Goal: Task Accomplishment & Management: Complete application form

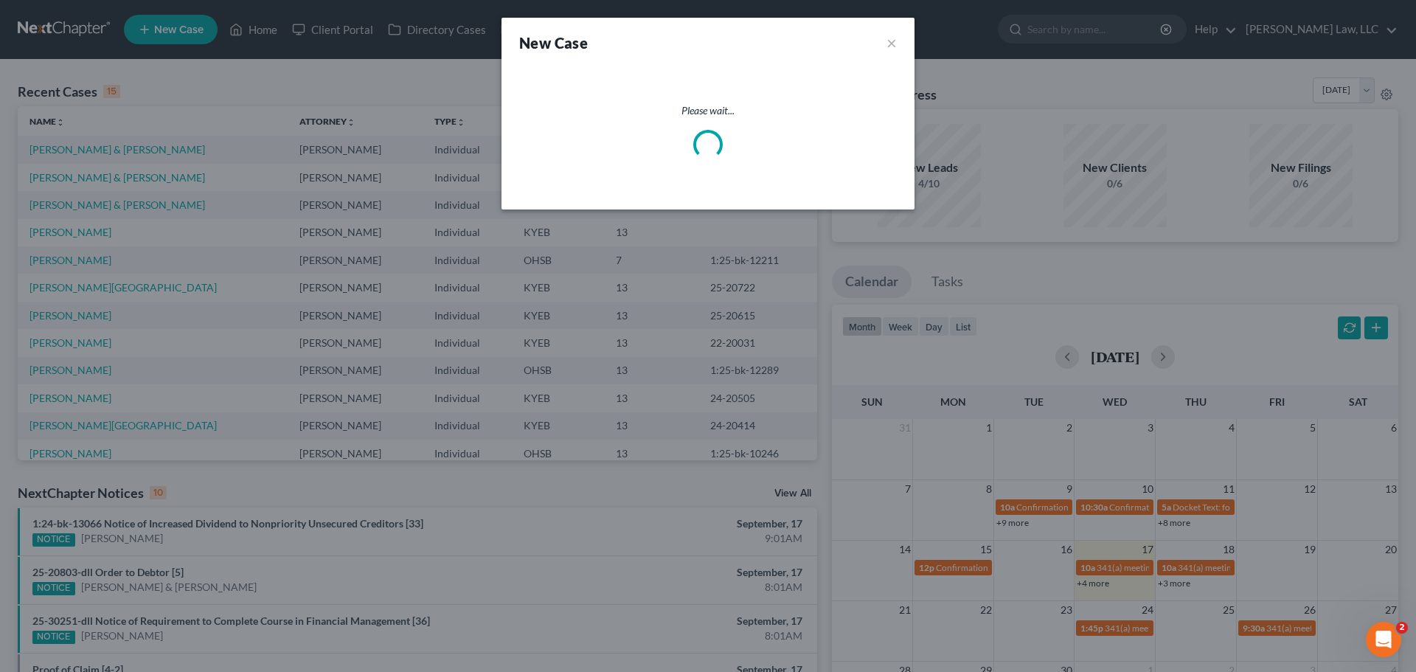
select select "32"
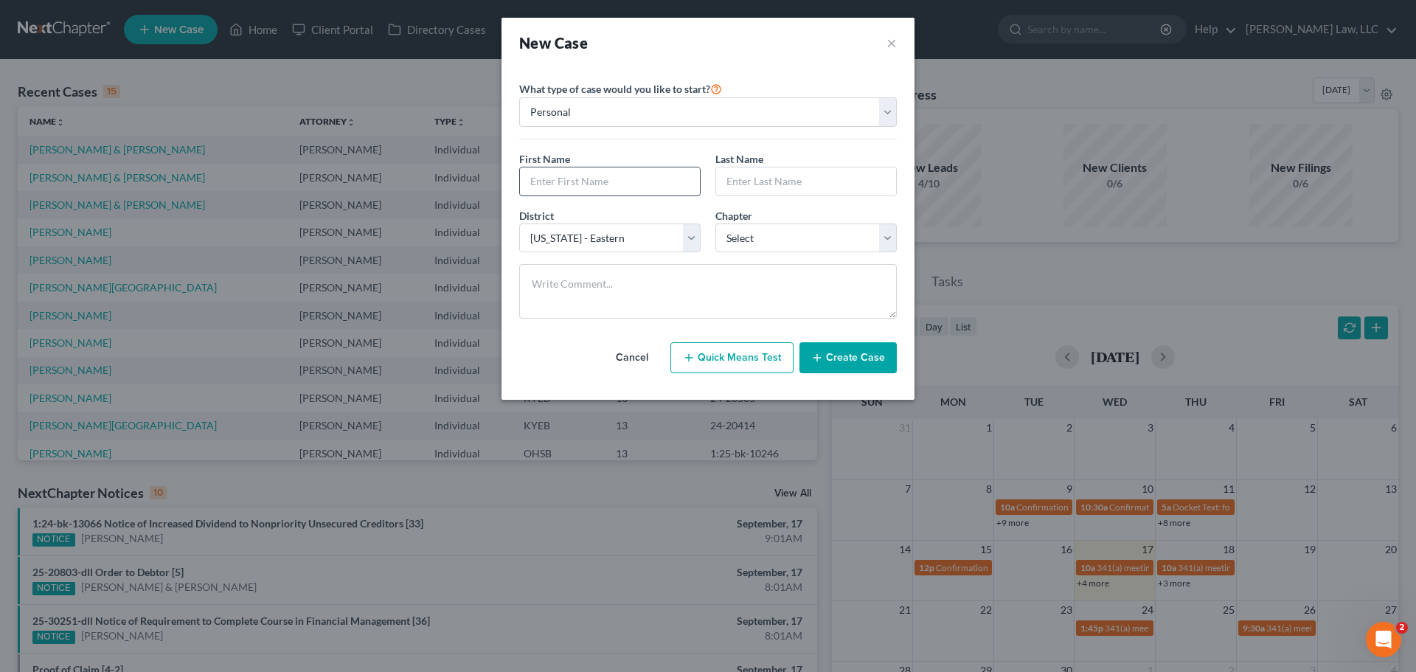
drag, startPoint x: 583, startPoint y: 184, endPoint x: 574, endPoint y: 173, distance: 14.2
click at [583, 184] on input "text" at bounding box center [610, 181] width 180 height 28
type input "[PERSON_NAME]"
click at [738, 238] on select "Select 7 11 12 13" at bounding box center [805, 238] width 181 height 30
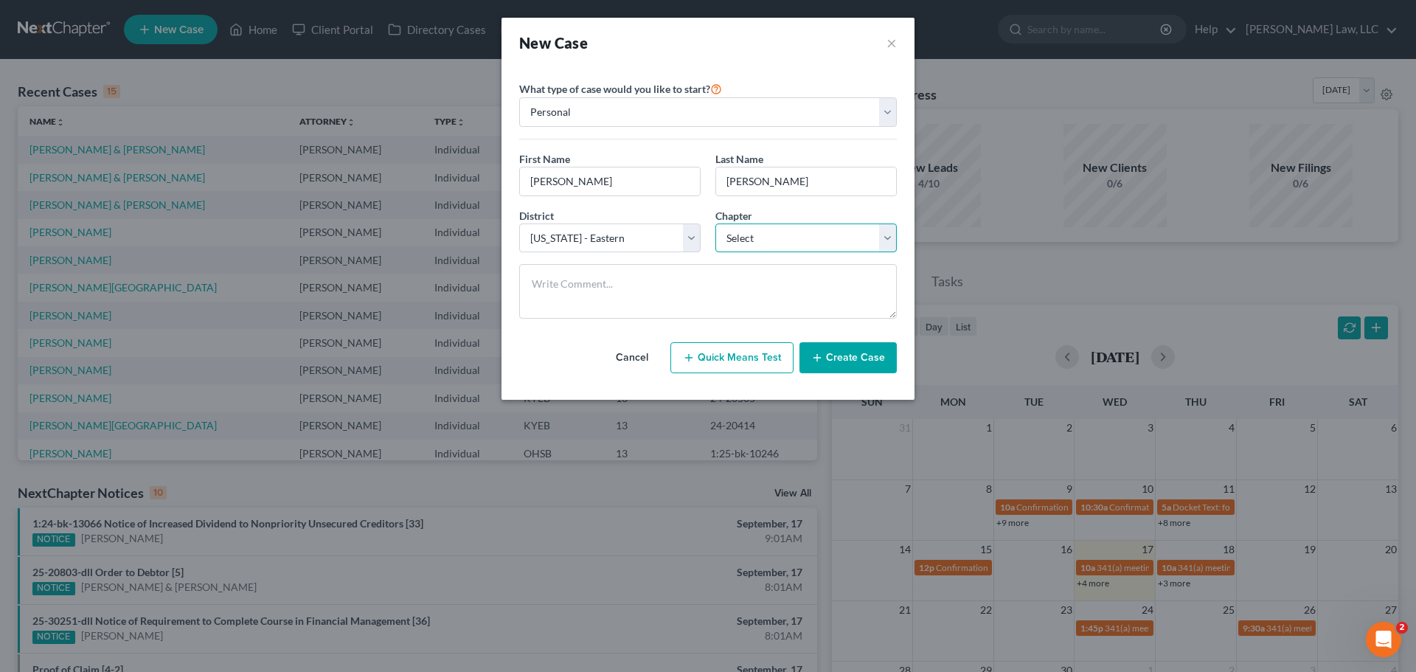
select select "3"
click at [715, 223] on select "Select 7 11 12 13" at bounding box center [805, 238] width 181 height 30
click at [710, 278] on textarea at bounding box center [708, 291] width 378 height 55
click at [873, 359] on button "Create Case" at bounding box center [848, 357] width 97 height 31
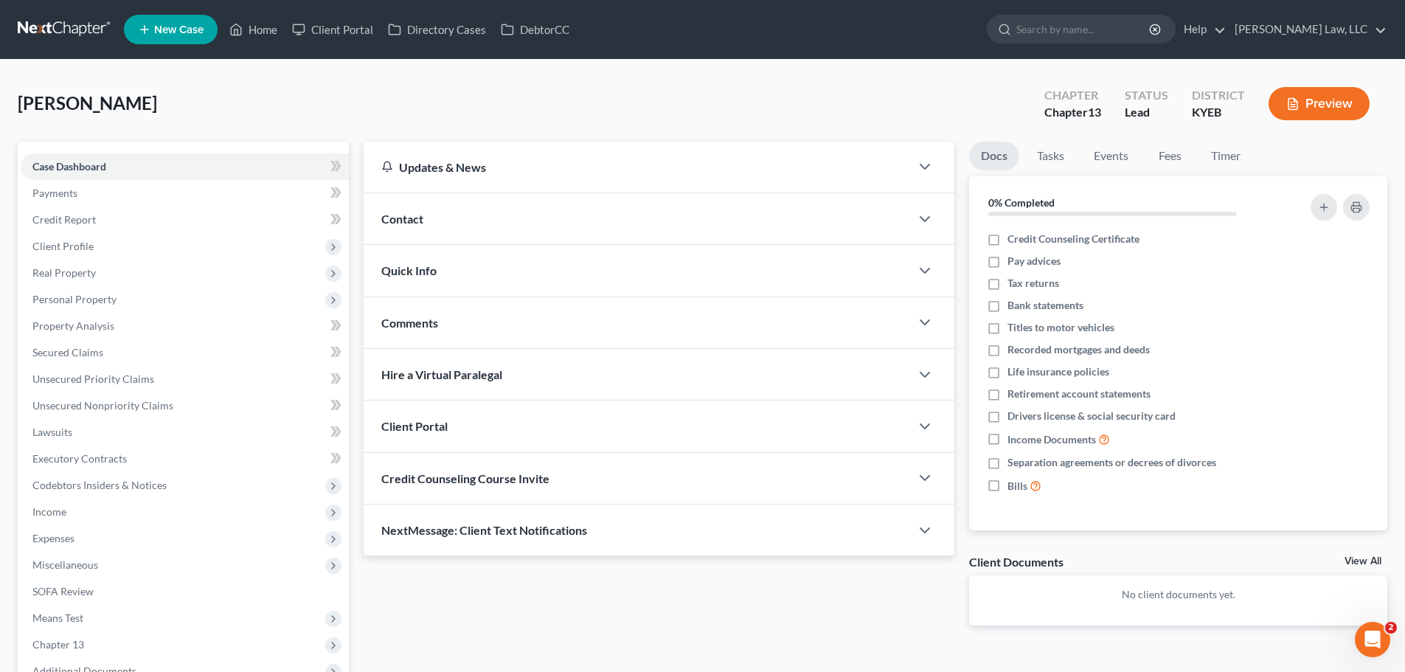
click at [432, 229] on div "Contact" at bounding box center [637, 218] width 547 height 51
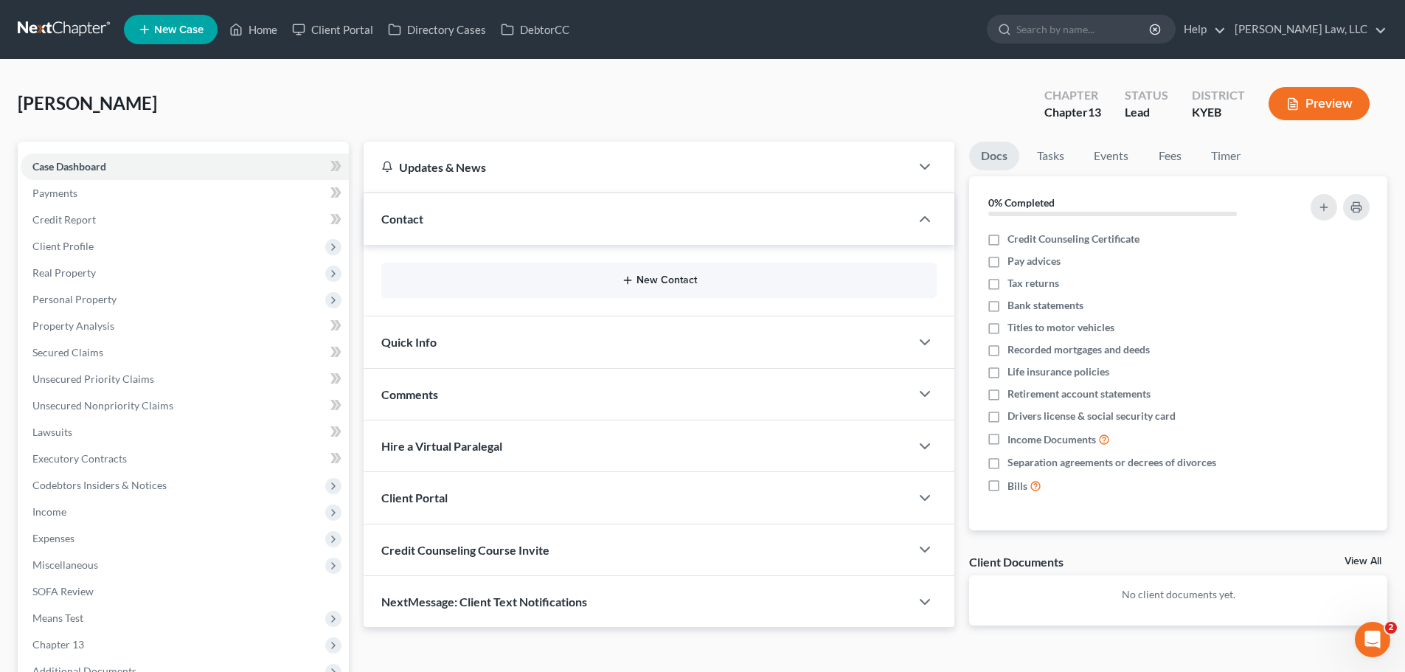
click at [491, 280] on button "New Contact" at bounding box center [659, 280] width 532 height 12
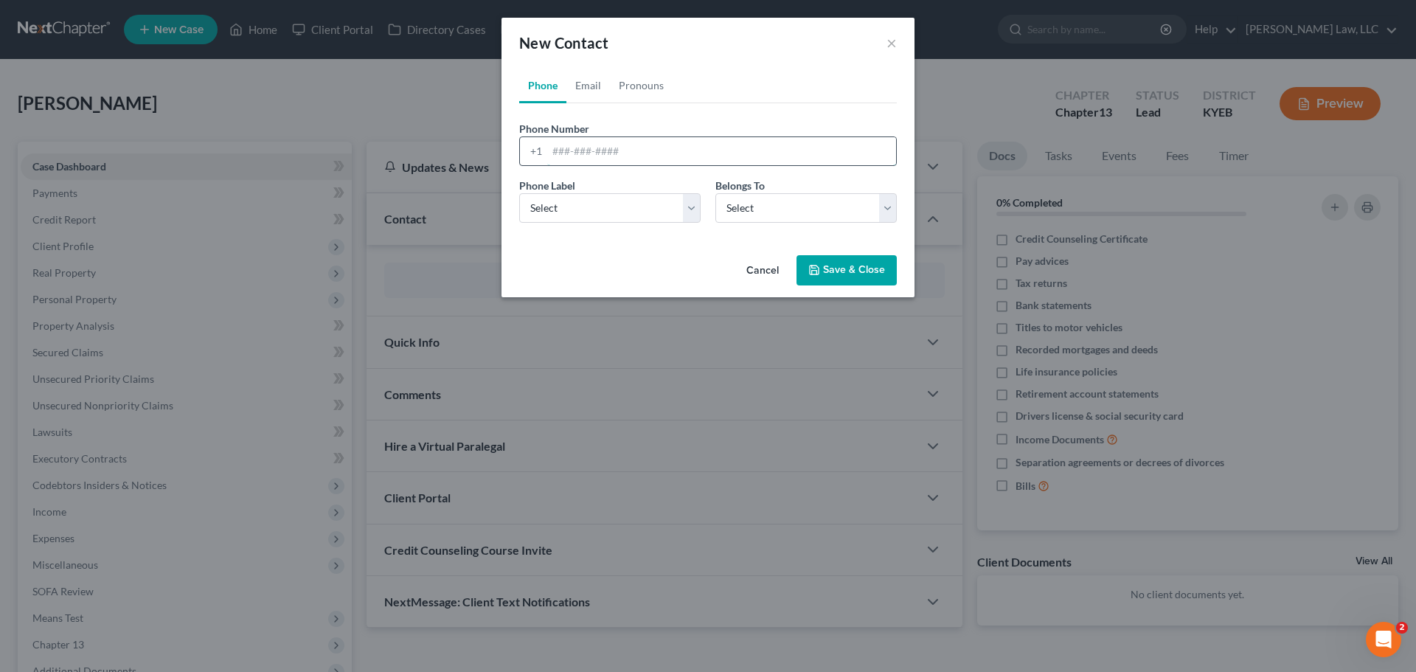
click at [579, 156] on input "tel" at bounding box center [721, 151] width 349 height 28
type input "8594877811"
click at [576, 210] on select "Select Mobile Home Work Other" at bounding box center [609, 208] width 181 height 30
select select "0"
click at [519, 193] on select "Select Mobile Home Work Other" at bounding box center [609, 208] width 181 height 30
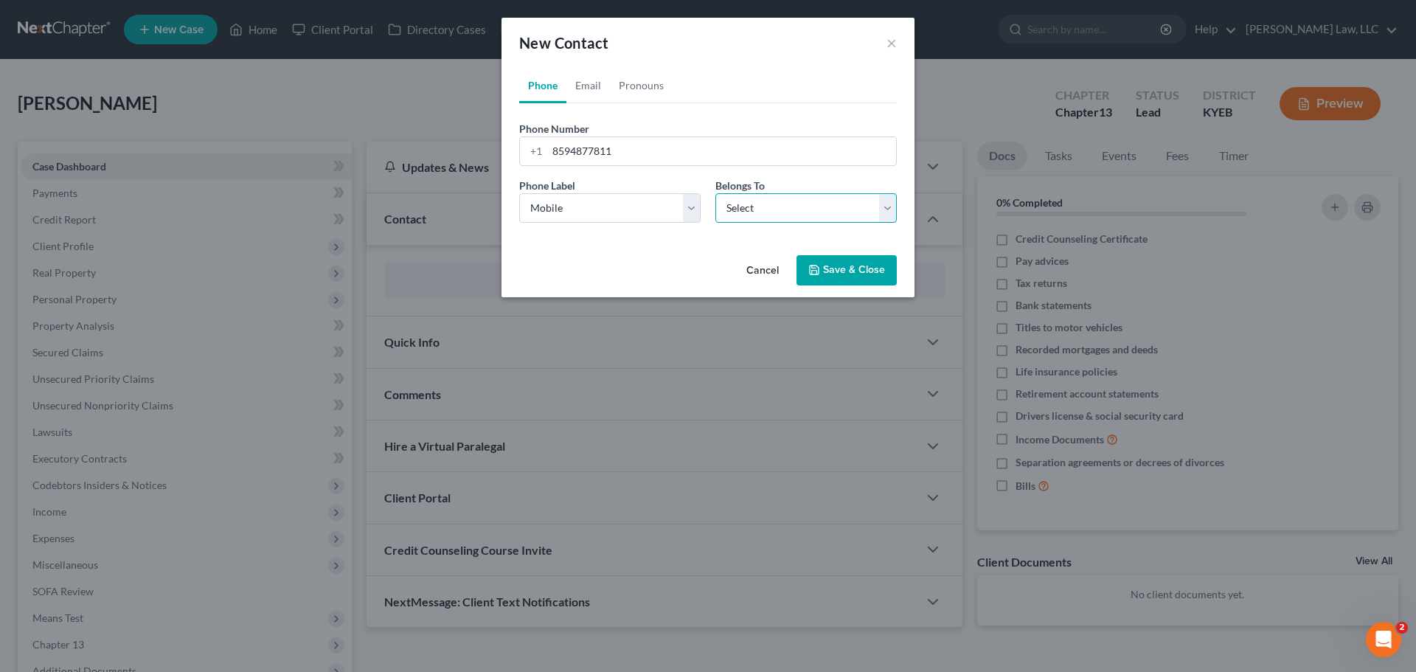
click at [790, 218] on select "Select Client Other" at bounding box center [805, 208] width 181 height 30
select select "0"
click at [715, 193] on select "Select Client Other" at bounding box center [805, 208] width 181 height 30
select select "0"
click at [581, 80] on link "Email" at bounding box center [588, 85] width 44 height 35
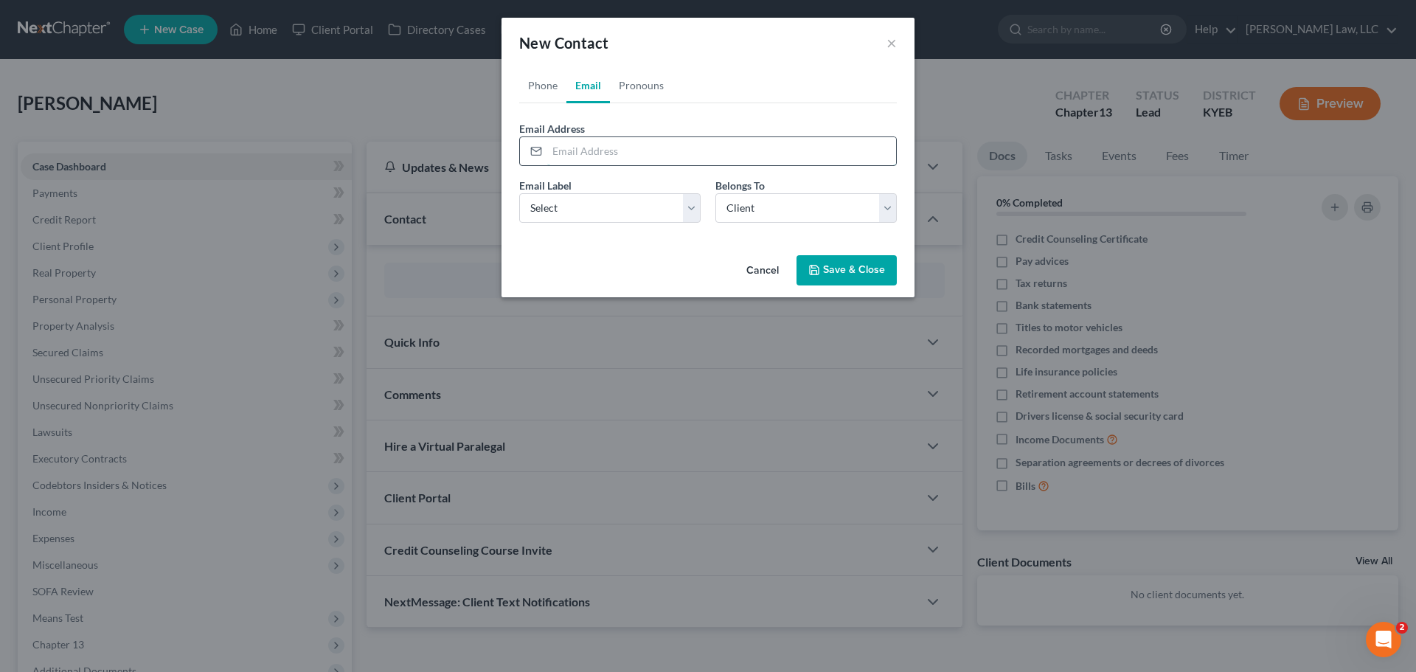
click at [566, 155] on input "email" at bounding box center [721, 151] width 349 height 28
type input "[EMAIL_ADDRESS][DOMAIN_NAME]"
click at [564, 212] on select "Select Home Work Other" at bounding box center [609, 208] width 181 height 30
select select "0"
click at [519, 193] on select "Select Home Work Other" at bounding box center [609, 208] width 181 height 30
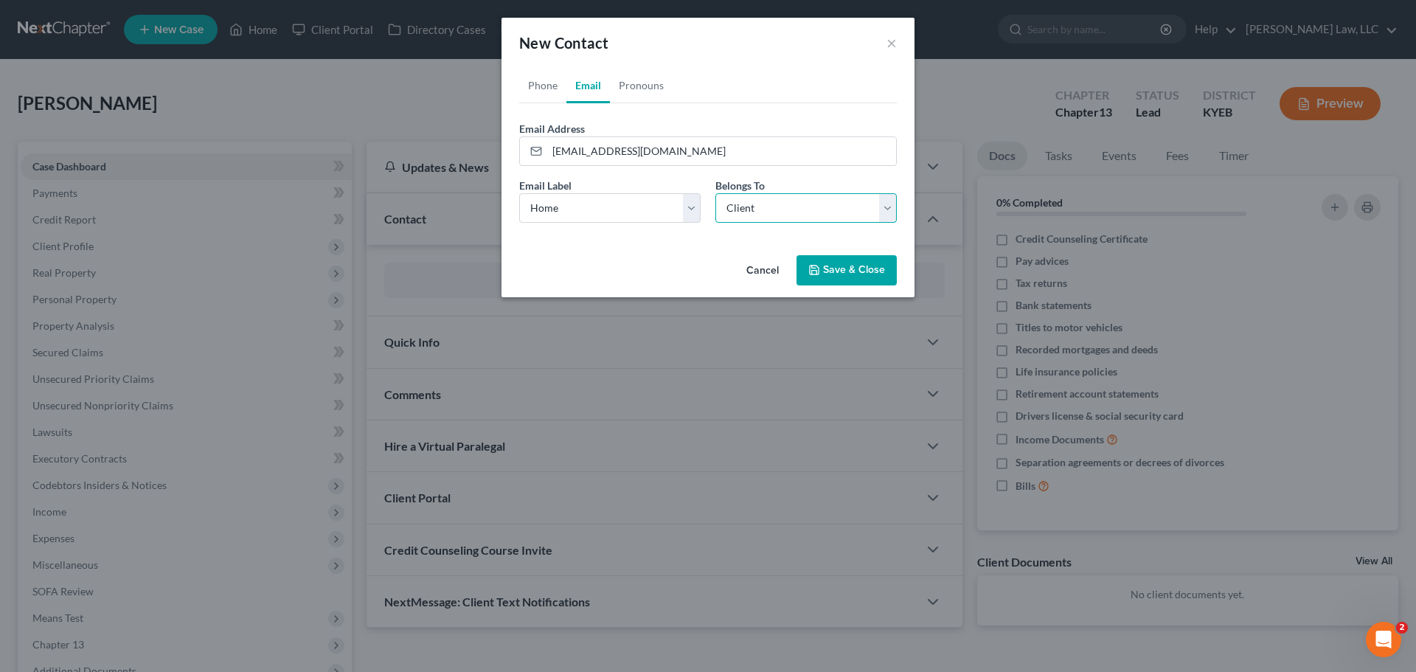
click at [800, 218] on select "Select Client Other" at bounding box center [805, 208] width 181 height 30
click at [715, 193] on select "Select Client Other" at bounding box center [805, 208] width 181 height 30
click at [839, 271] on button "Save & Close" at bounding box center [847, 270] width 100 height 31
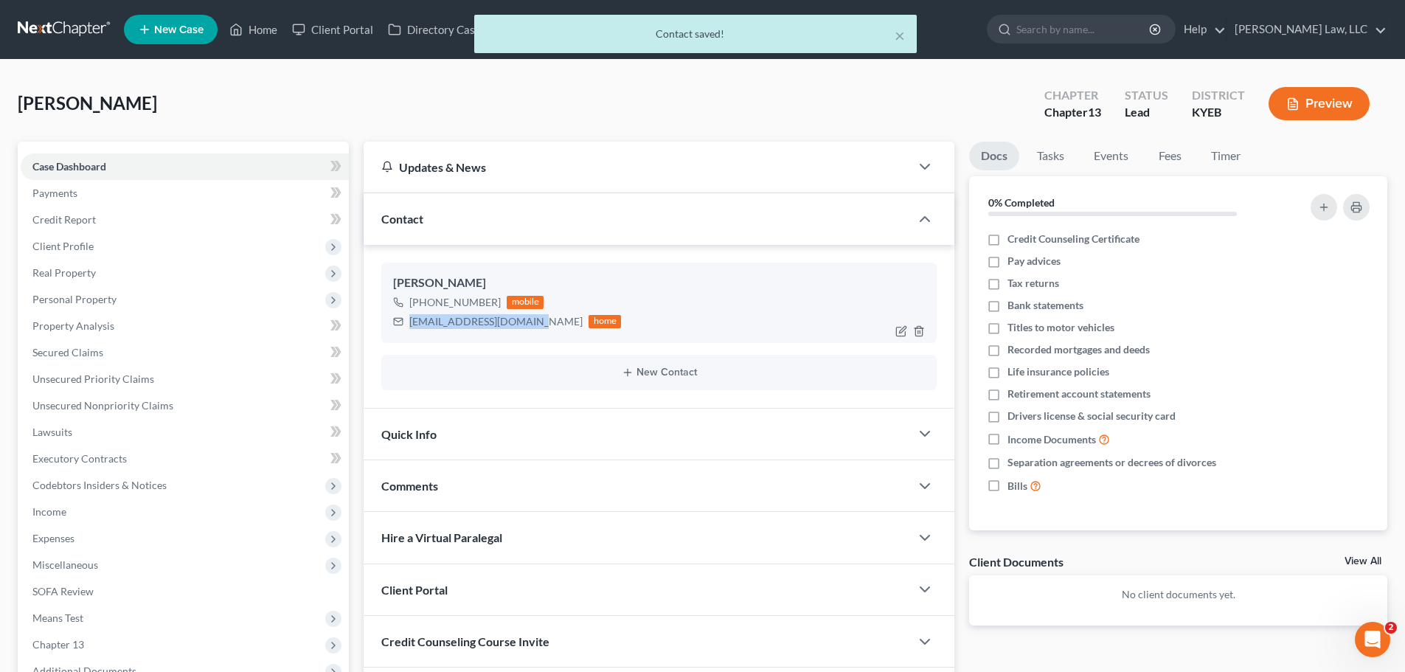
drag, startPoint x: 408, startPoint y: 318, endPoint x: 529, endPoint y: 329, distance: 121.5
click at [529, 329] on div "[EMAIL_ADDRESS][DOMAIN_NAME] home" at bounding box center [507, 321] width 228 height 19
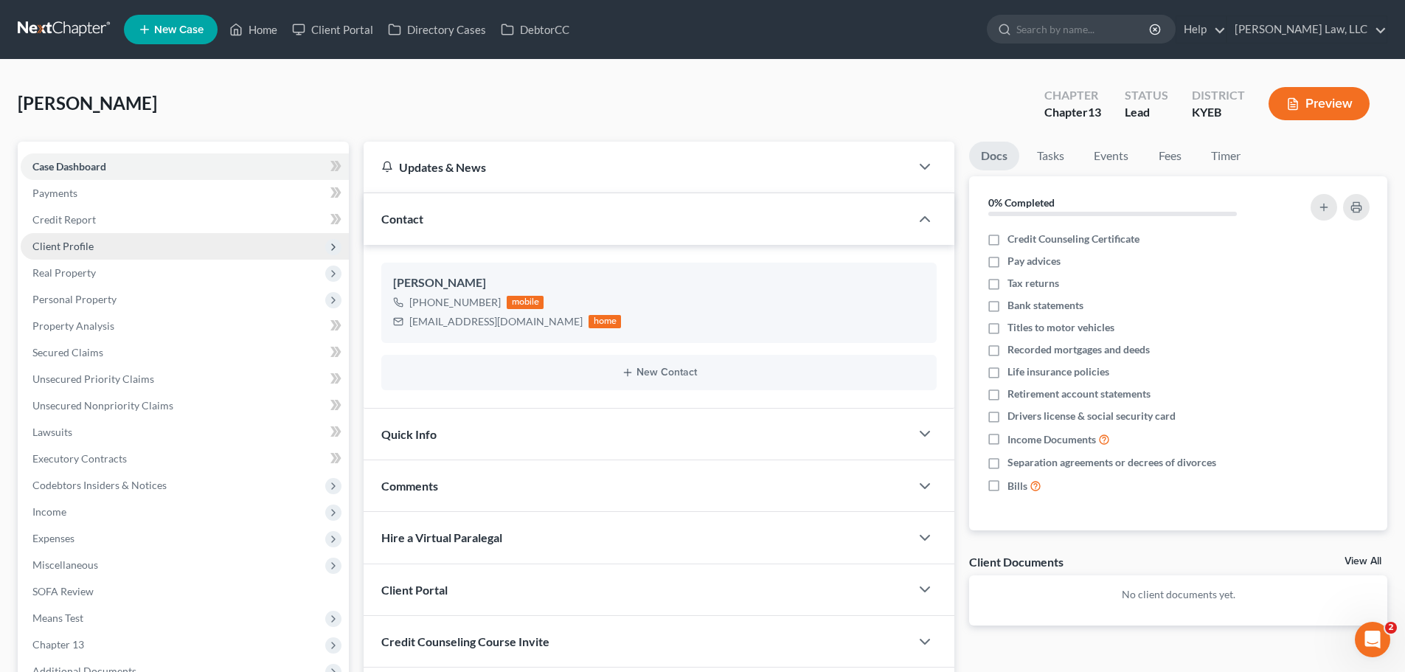
click at [65, 249] on span "Client Profile" at bounding box center [62, 246] width 61 height 13
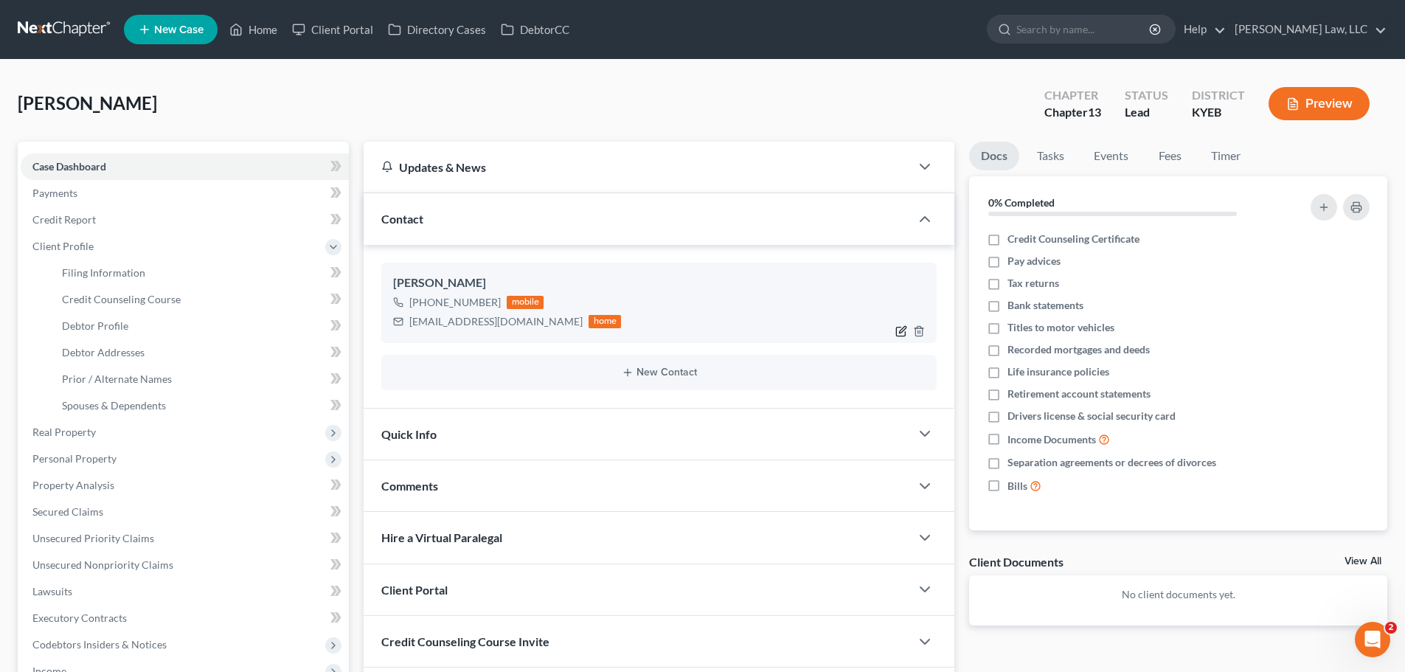
click at [900, 330] on icon "button" at bounding box center [901, 331] width 12 height 12
select select "0"
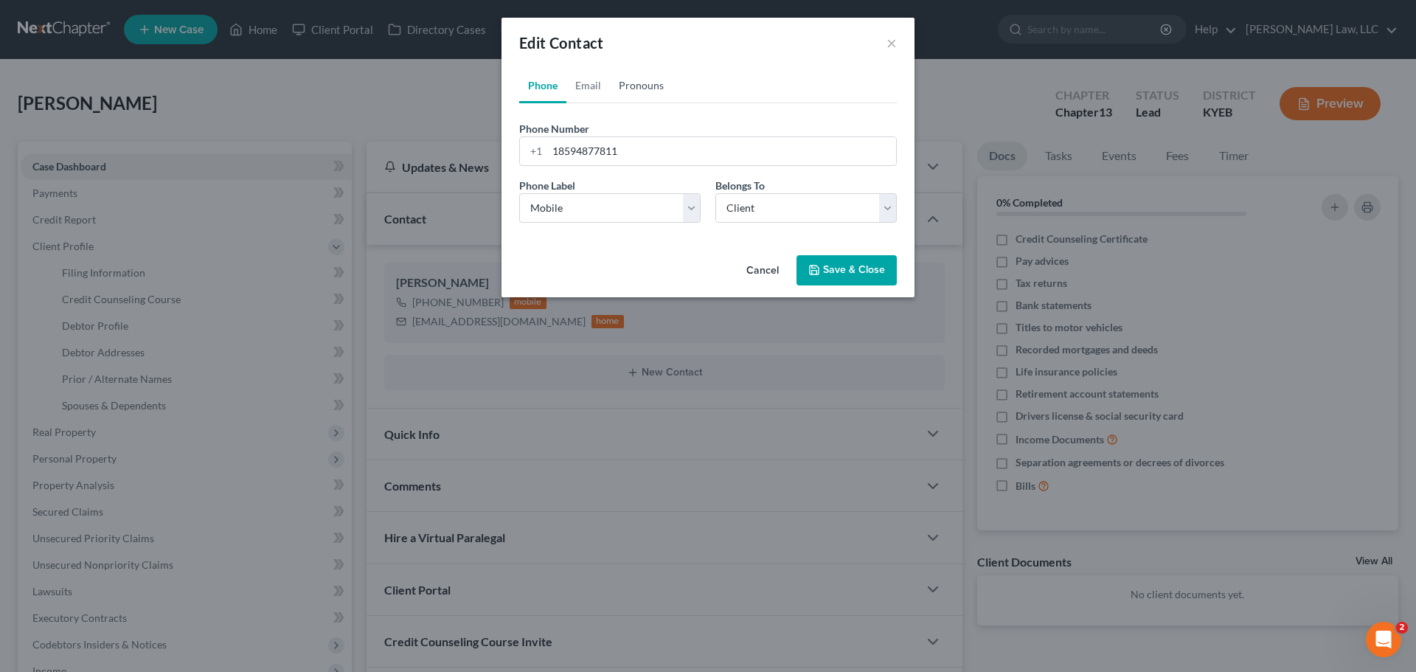
click at [641, 86] on link "Pronouns" at bounding box center [641, 85] width 63 height 35
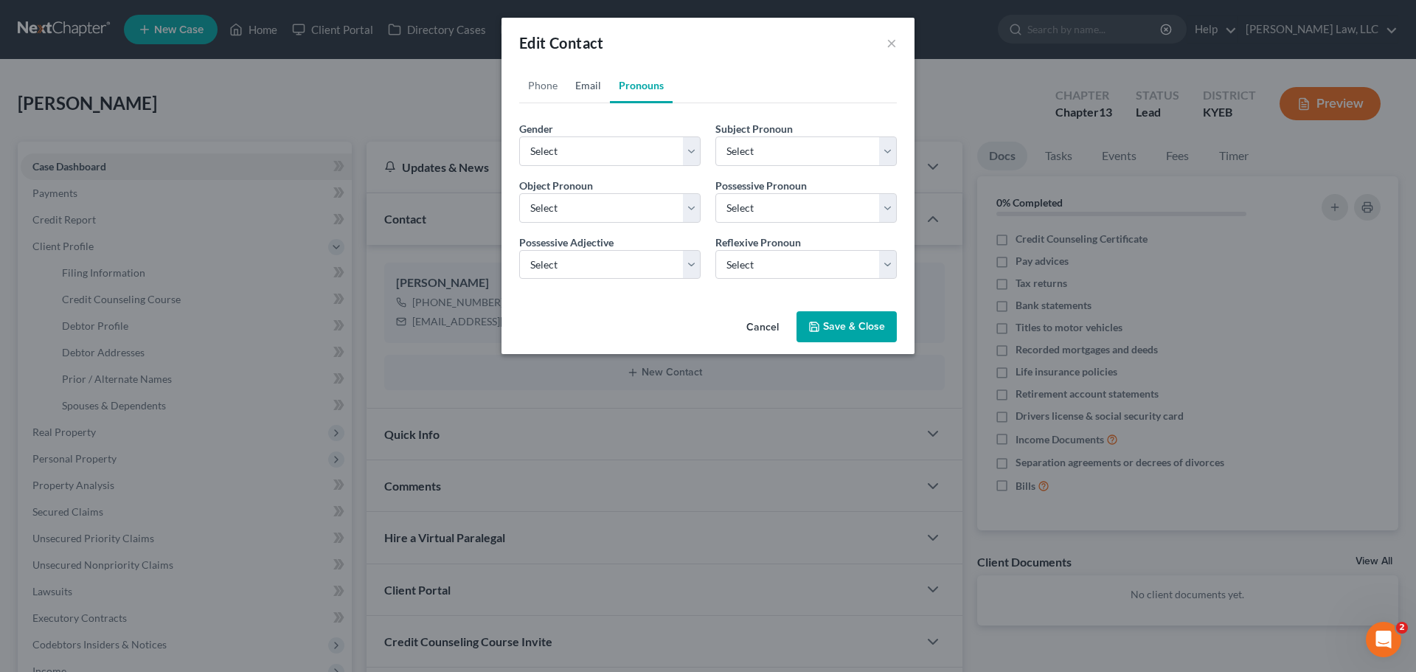
click at [577, 93] on link "Email" at bounding box center [588, 85] width 44 height 35
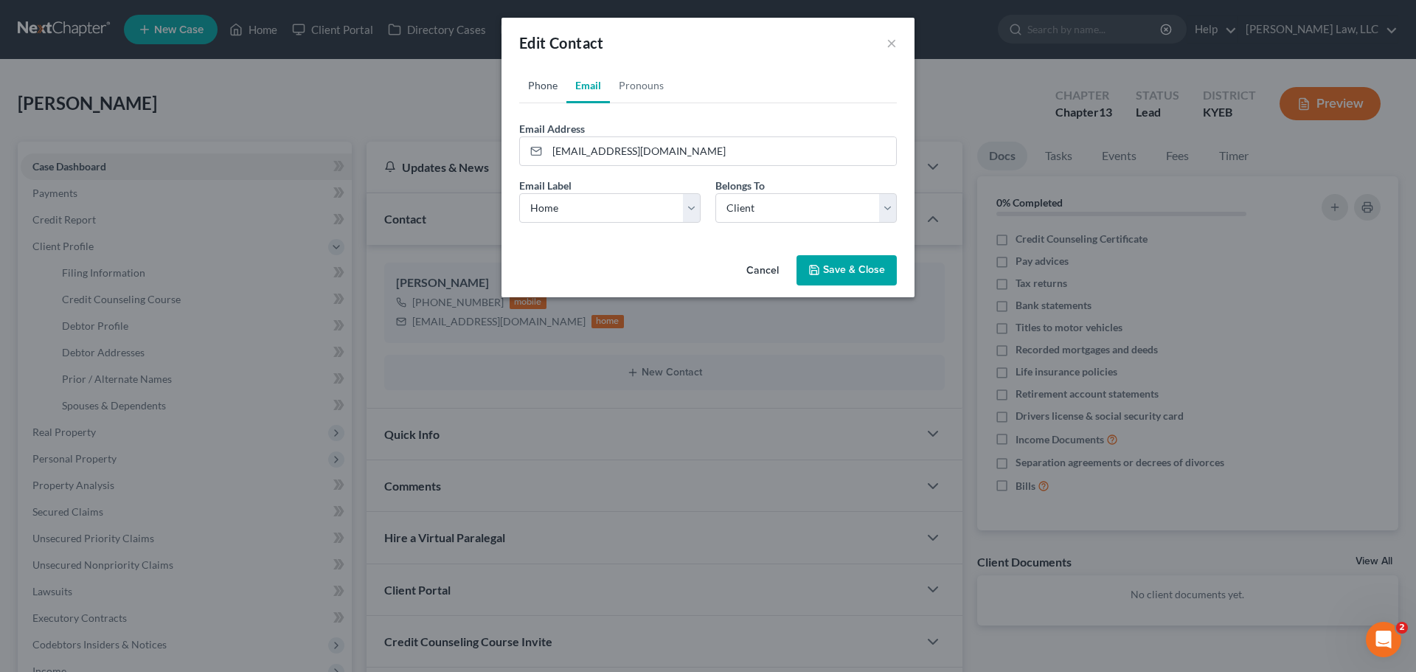
click at [547, 93] on link "Phone" at bounding box center [542, 85] width 47 height 35
click at [891, 52] on button "×" at bounding box center [892, 43] width 10 height 18
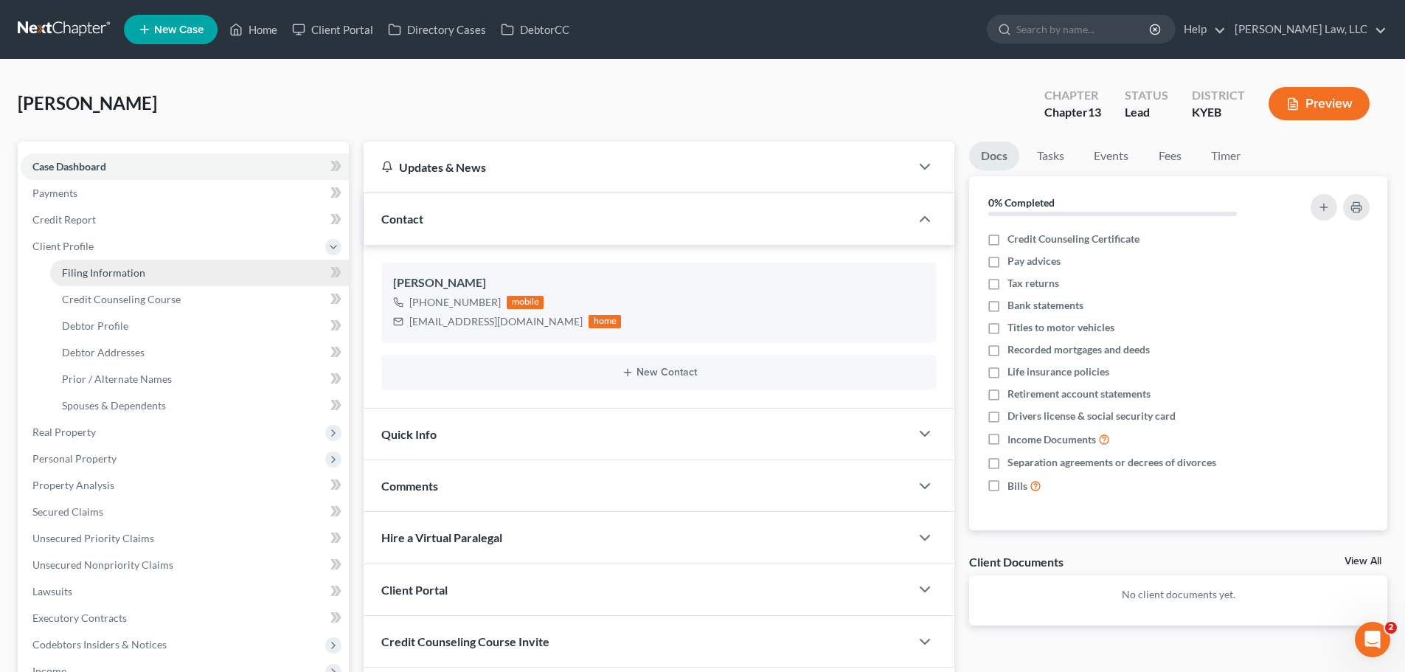
click at [97, 276] on span "Filing Information" at bounding box center [103, 272] width 83 height 13
select select "1"
select select "0"
select select "3"
select select "32"
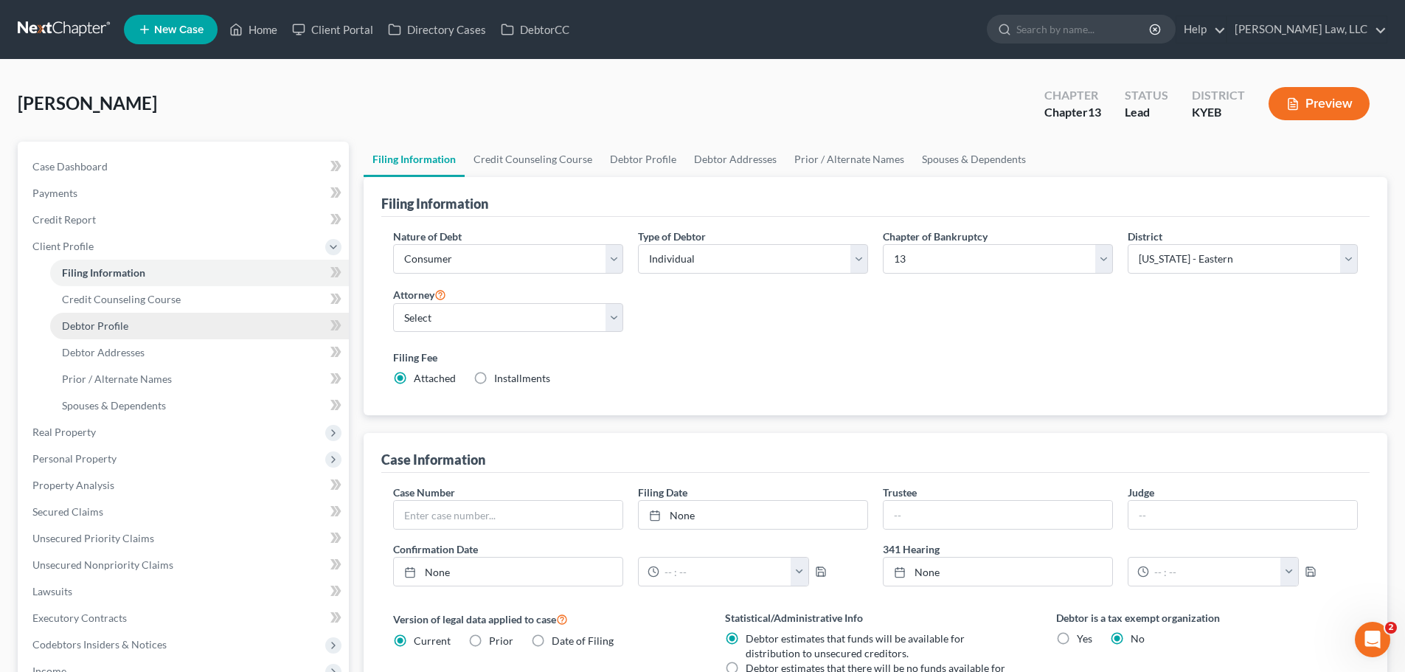
click at [111, 318] on link "Debtor Profile" at bounding box center [199, 326] width 299 height 27
select select "0"
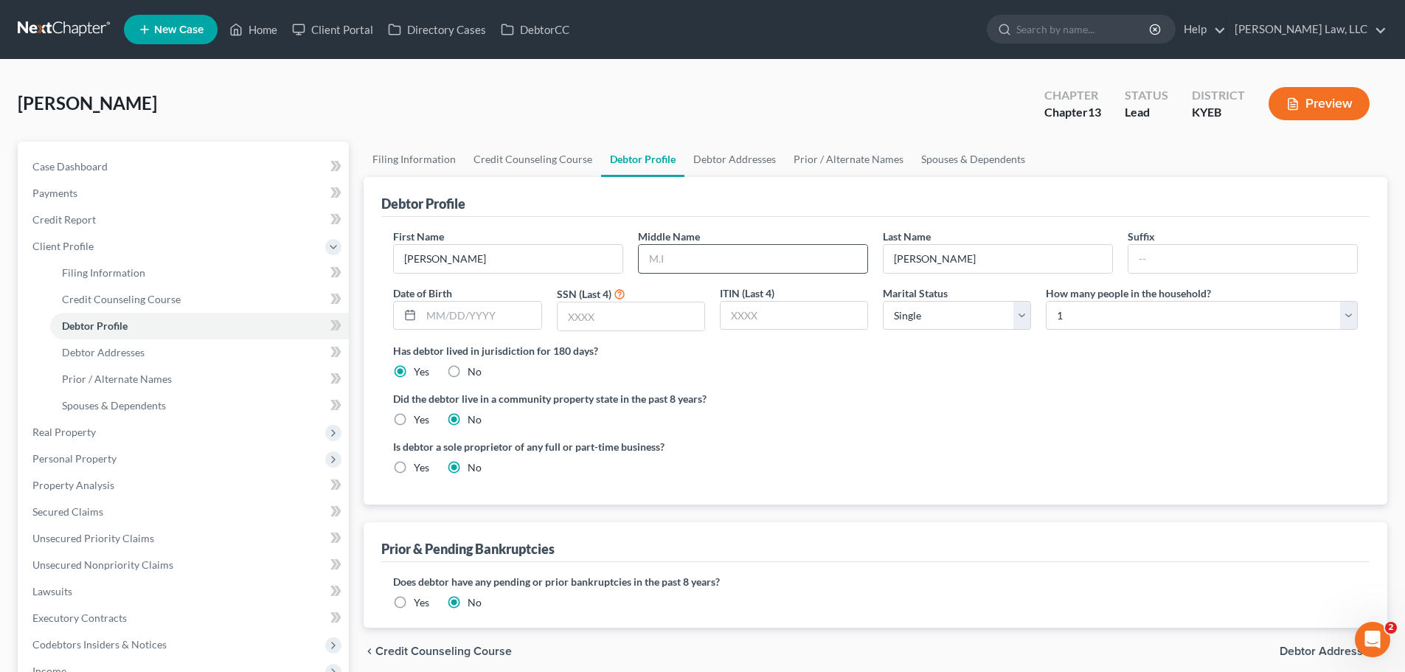
click at [668, 263] on input "text" at bounding box center [753, 259] width 229 height 28
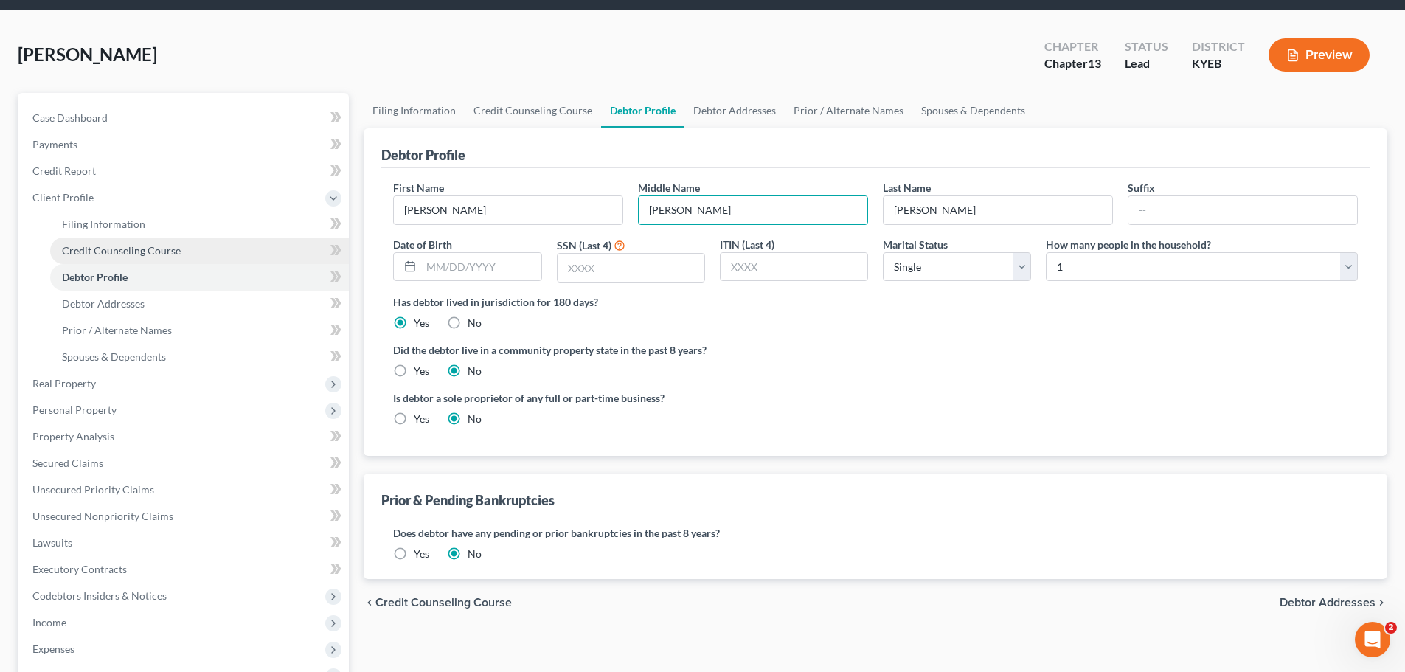
scroll to position [148, 0]
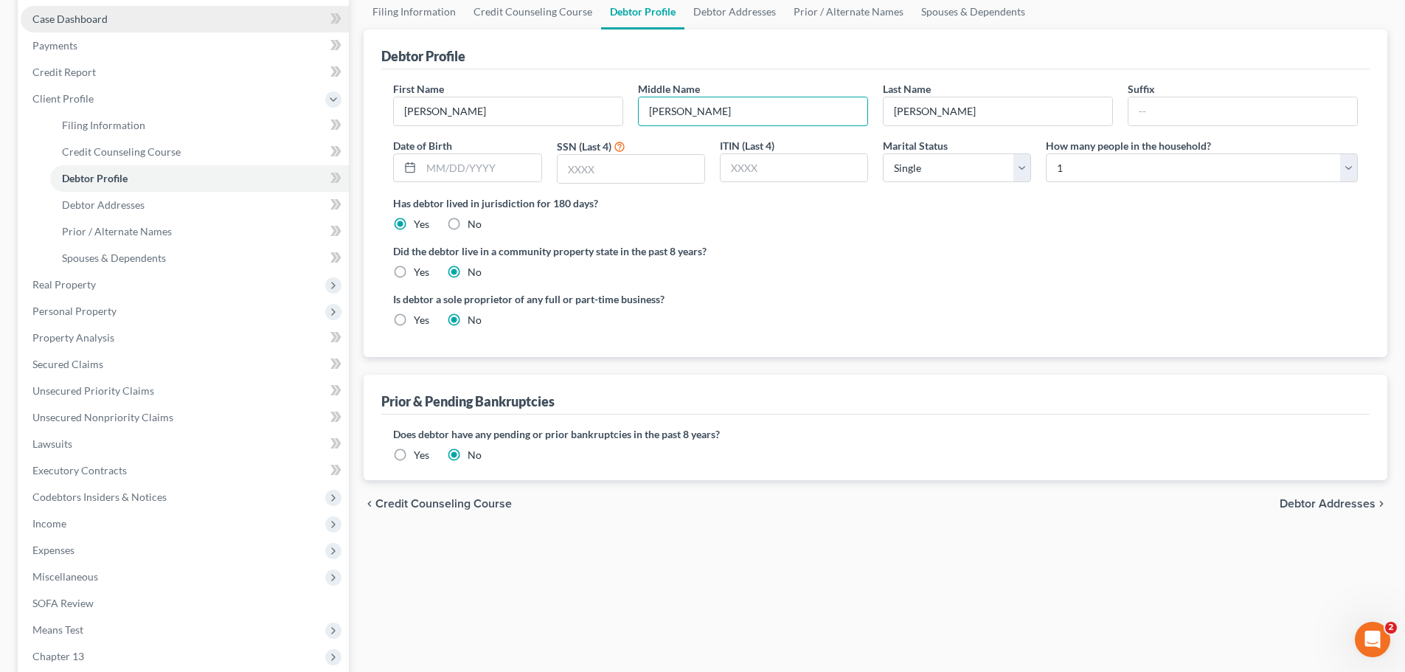
type input "[PERSON_NAME]"
click at [80, 19] on span "Case Dashboard" at bounding box center [69, 19] width 75 height 13
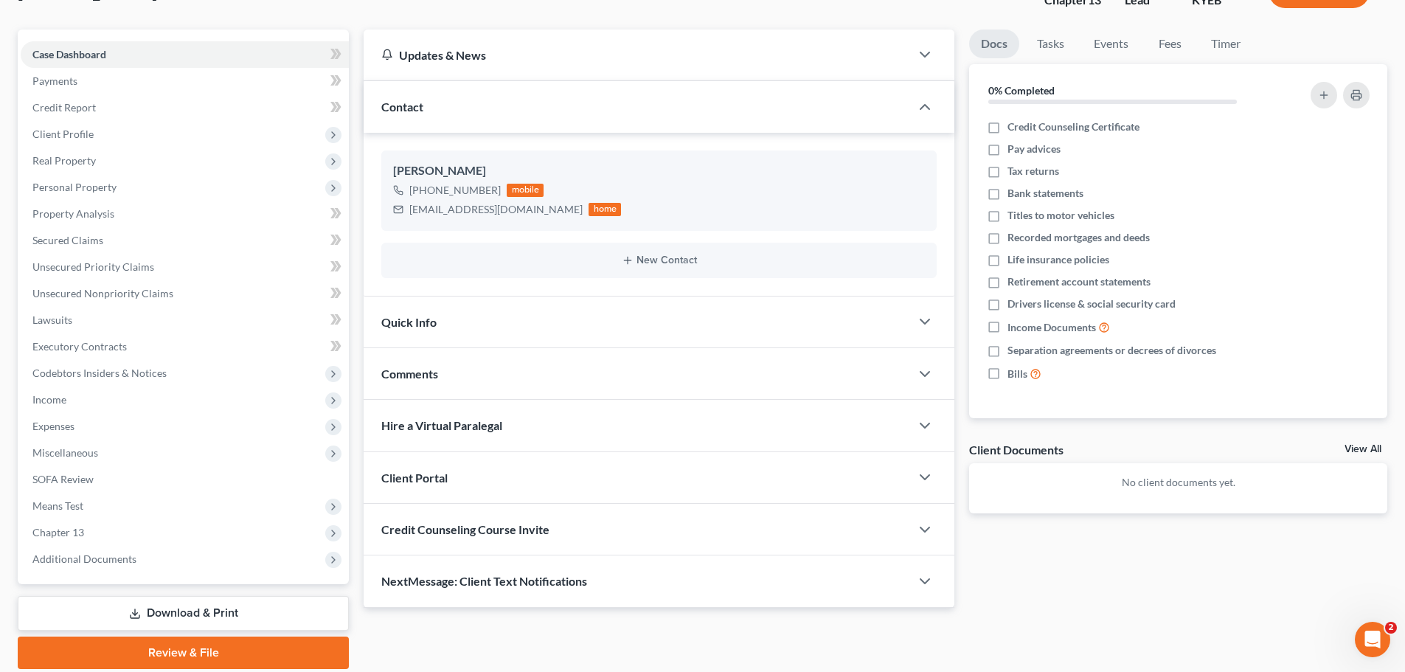
scroll to position [165, 0]
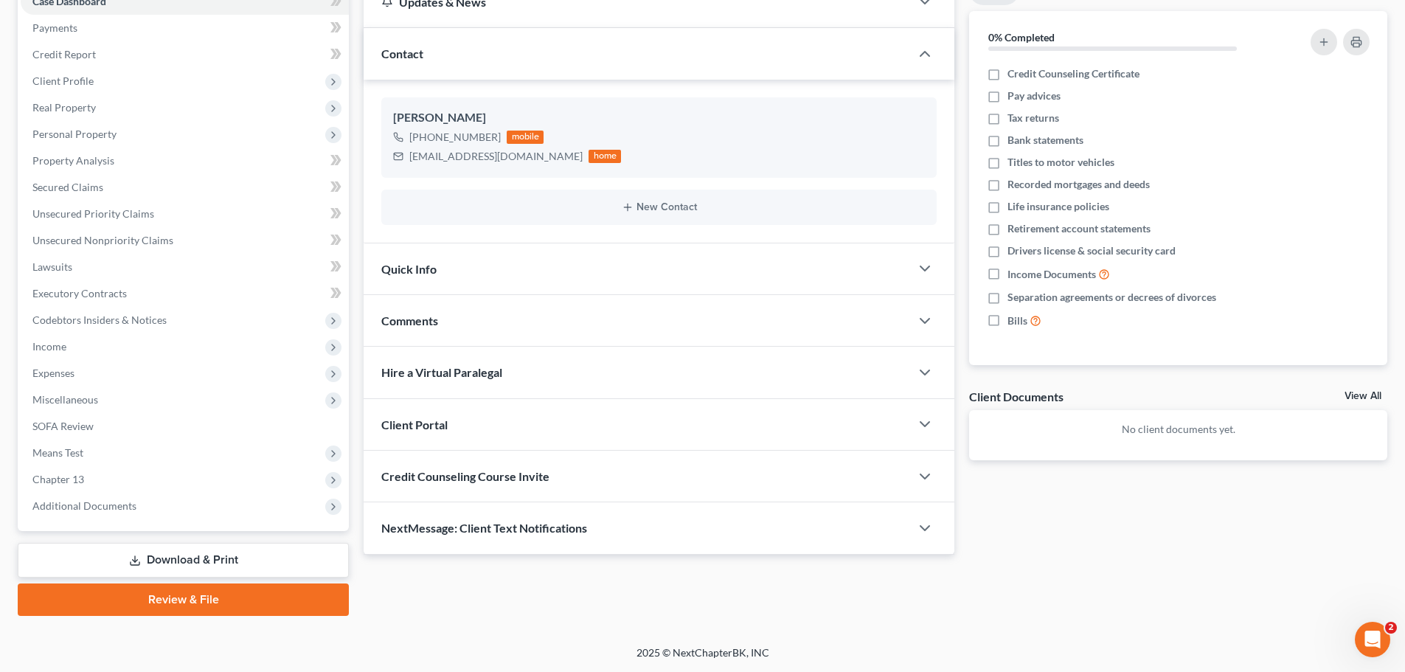
click at [424, 429] on span "Client Portal" at bounding box center [414, 424] width 66 height 14
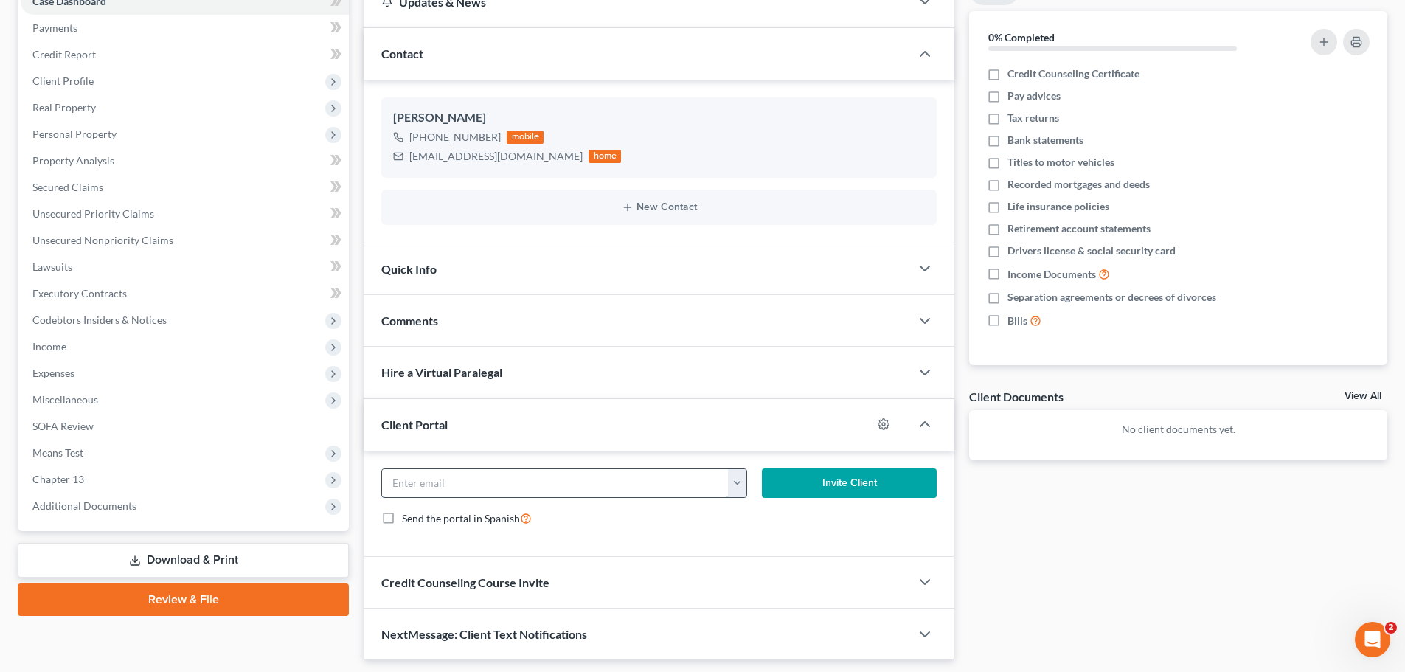
click at [462, 482] on input "email" at bounding box center [555, 483] width 347 height 28
paste input "402-51-2112"
type input "402-51-2112"
drag, startPoint x: 592, startPoint y: 493, endPoint x: 248, endPoint y: 480, distance: 343.9
click at [254, 482] on div "Petition Navigation Case Dashboard Payments Invoices Payments Payments Credit R…" at bounding box center [702, 318] width 1384 height 684
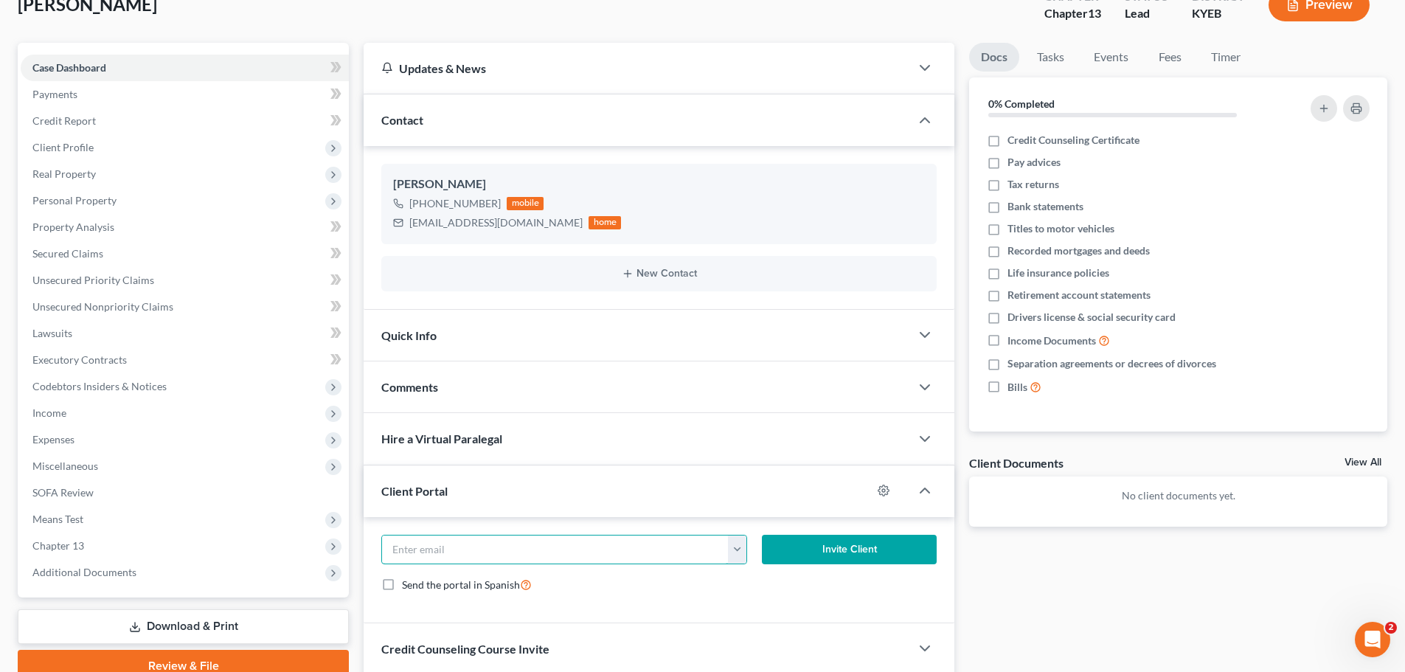
scroll to position [0, 0]
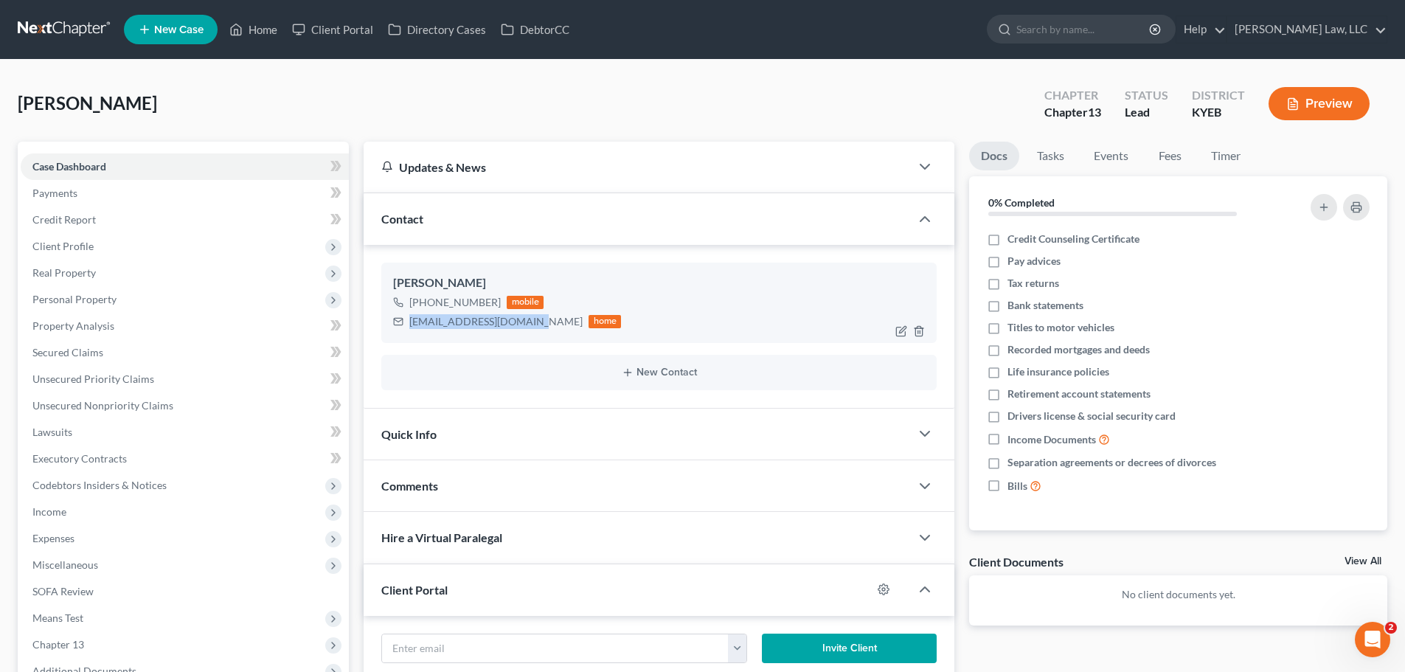
drag, startPoint x: 529, startPoint y: 324, endPoint x: 408, endPoint y: 326, distance: 121.0
click at [408, 326] on div "[EMAIL_ADDRESS][DOMAIN_NAME] home" at bounding box center [507, 321] width 228 height 19
copy div "[EMAIL_ADDRESS][DOMAIN_NAME]"
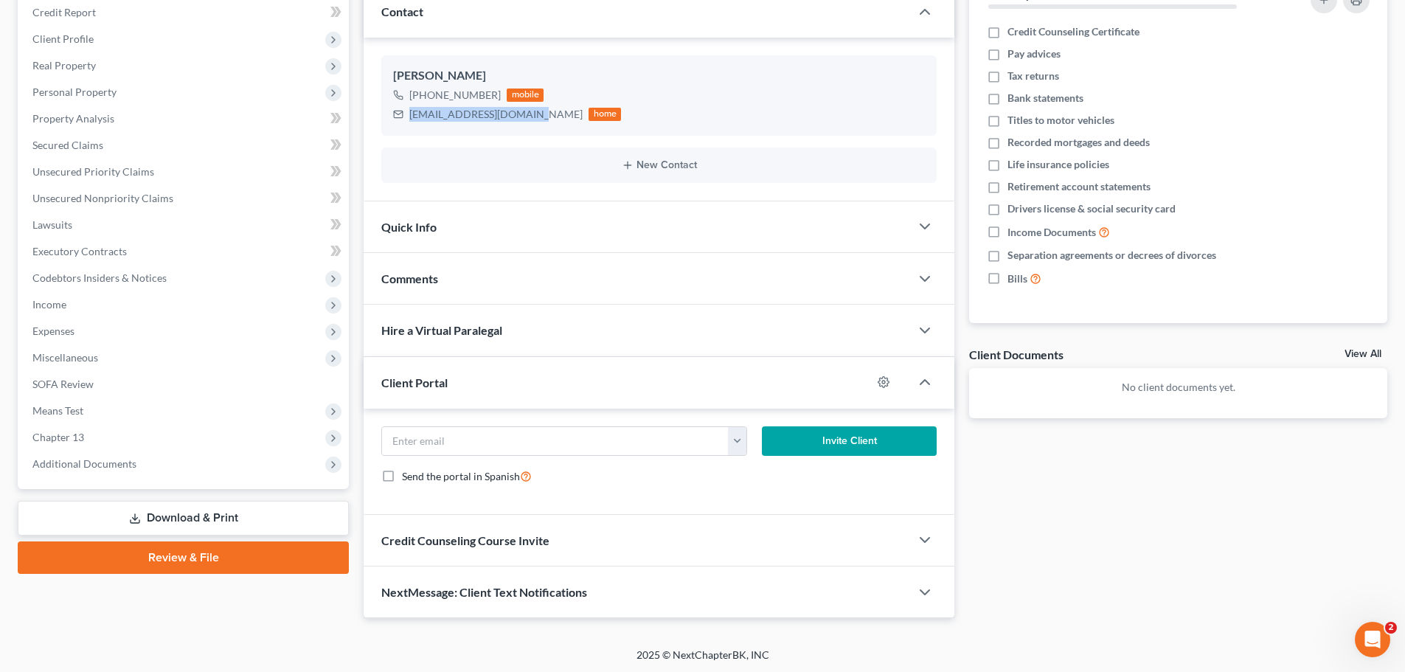
scroll to position [209, 0]
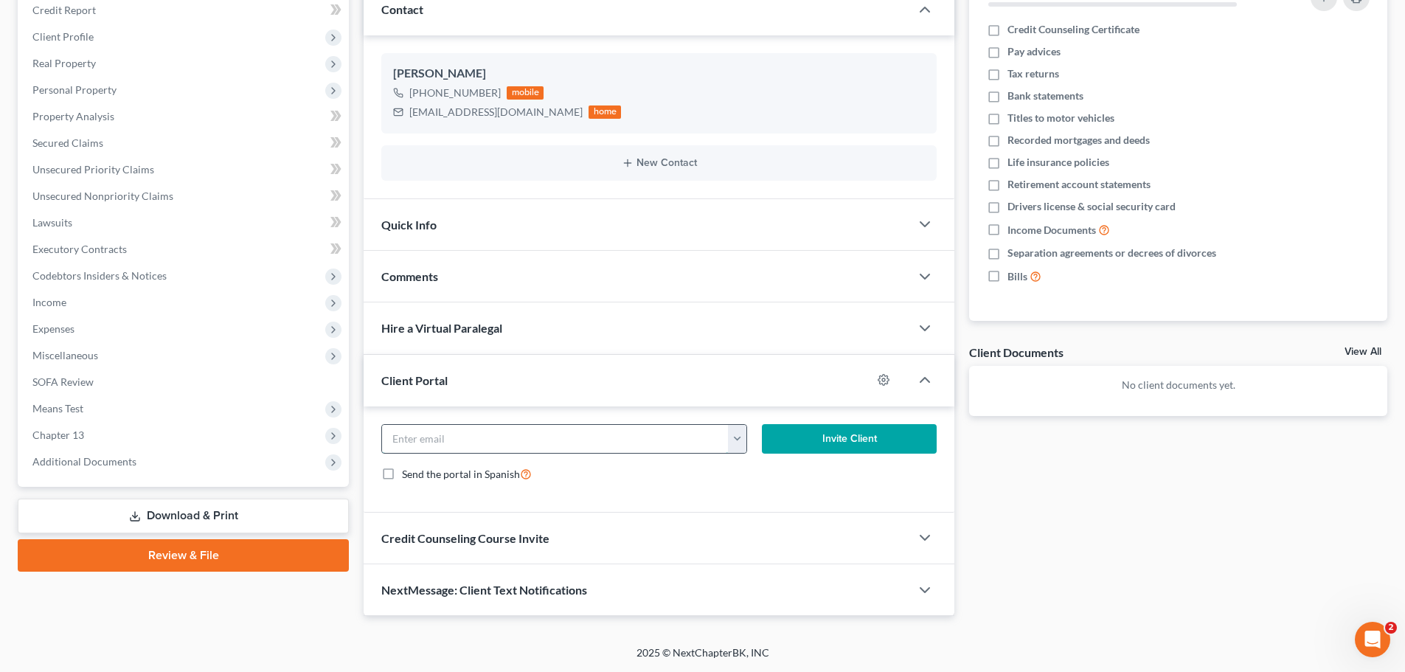
click at [435, 440] on input "email" at bounding box center [555, 439] width 347 height 28
paste input "[EMAIL_ADDRESS][DOMAIN_NAME]"
type input "[EMAIL_ADDRESS][DOMAIN_NAME]"
click at [812, 441] on button "Invite Client" at bounding box center [850, 439] width 176 height 30
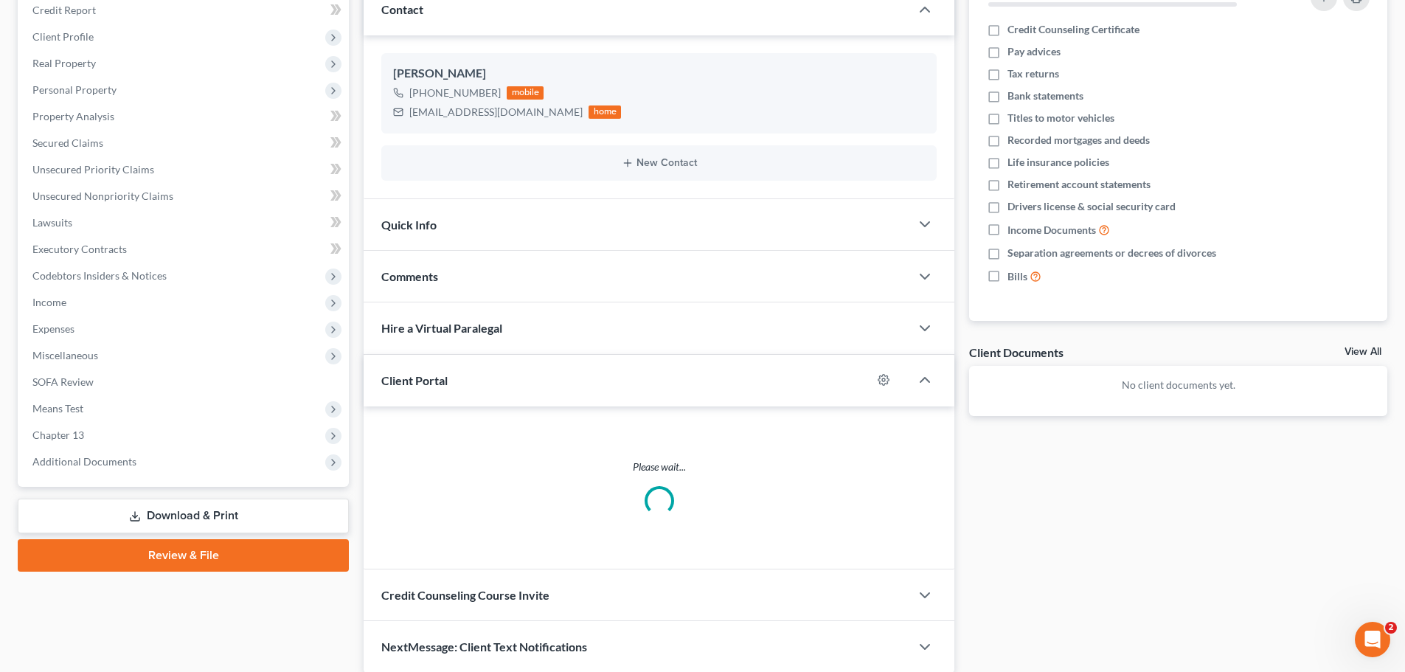
scroll to position [195, 0]
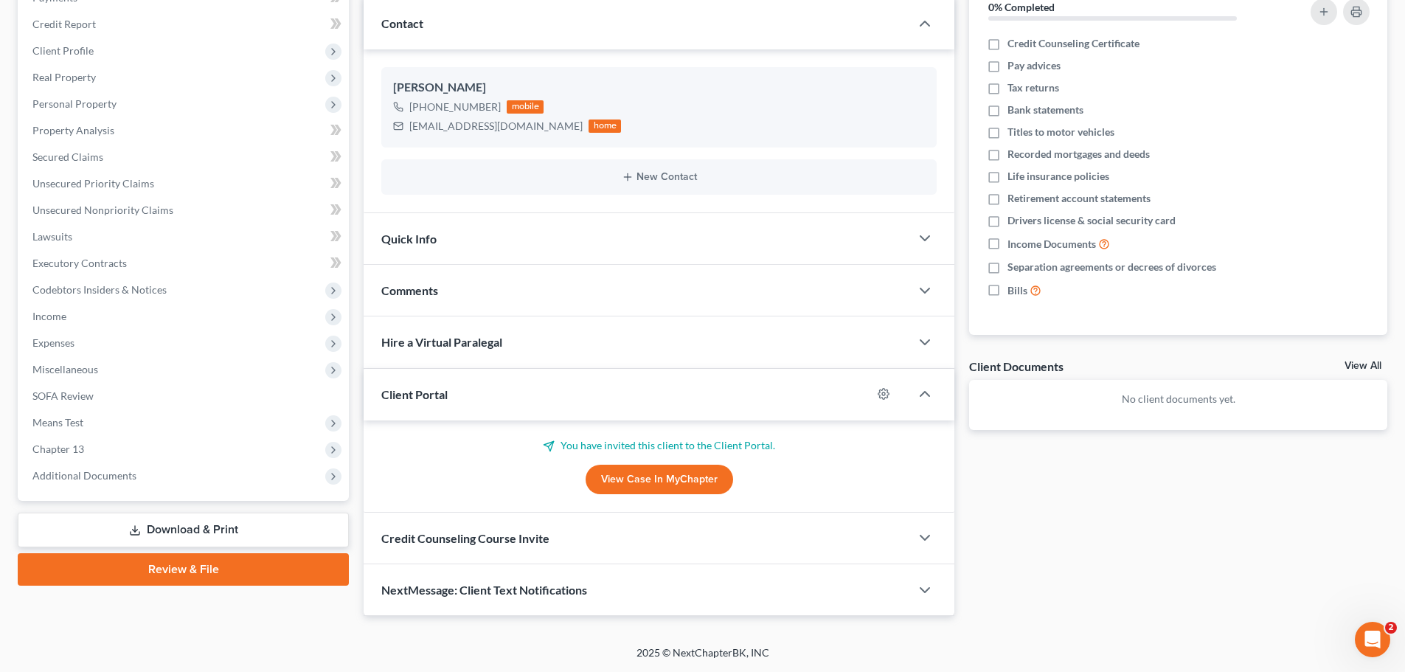
click at [415, 538] on span "Credit Counseling Course Invite" at bounding box center [465, 538] width 168 height 14
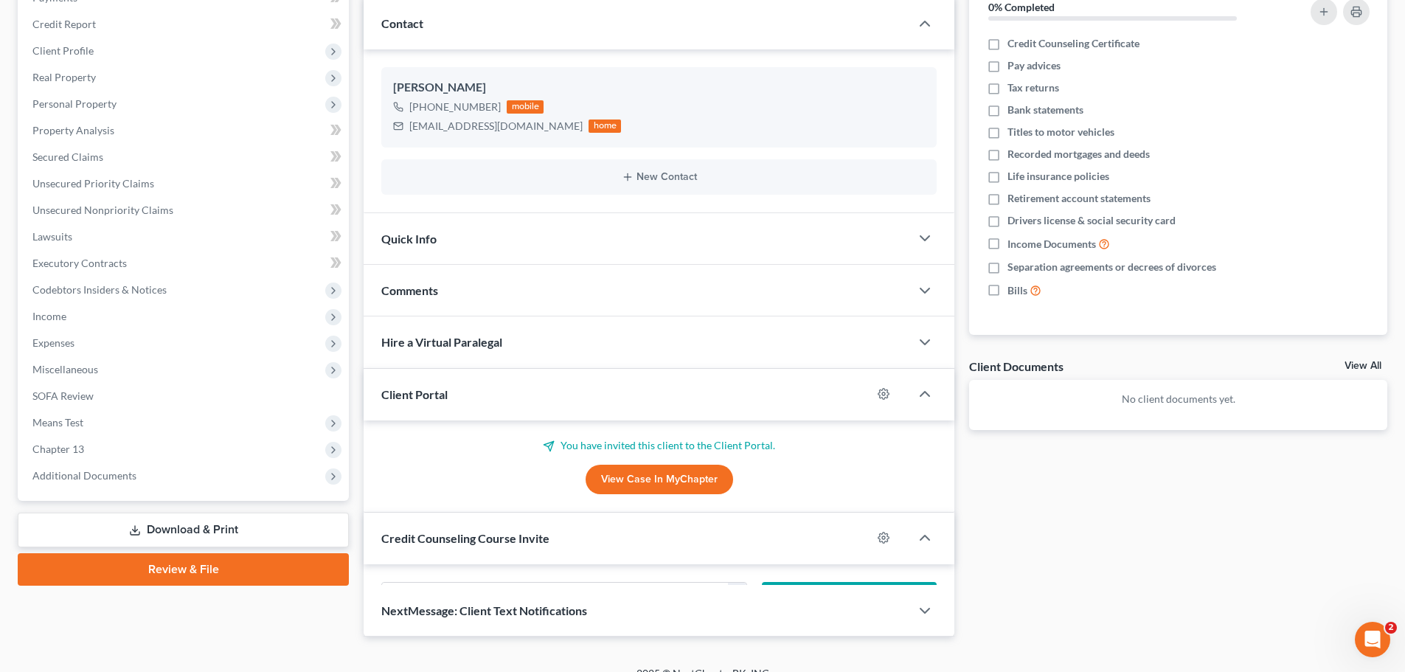
scroll to position [209, 0]
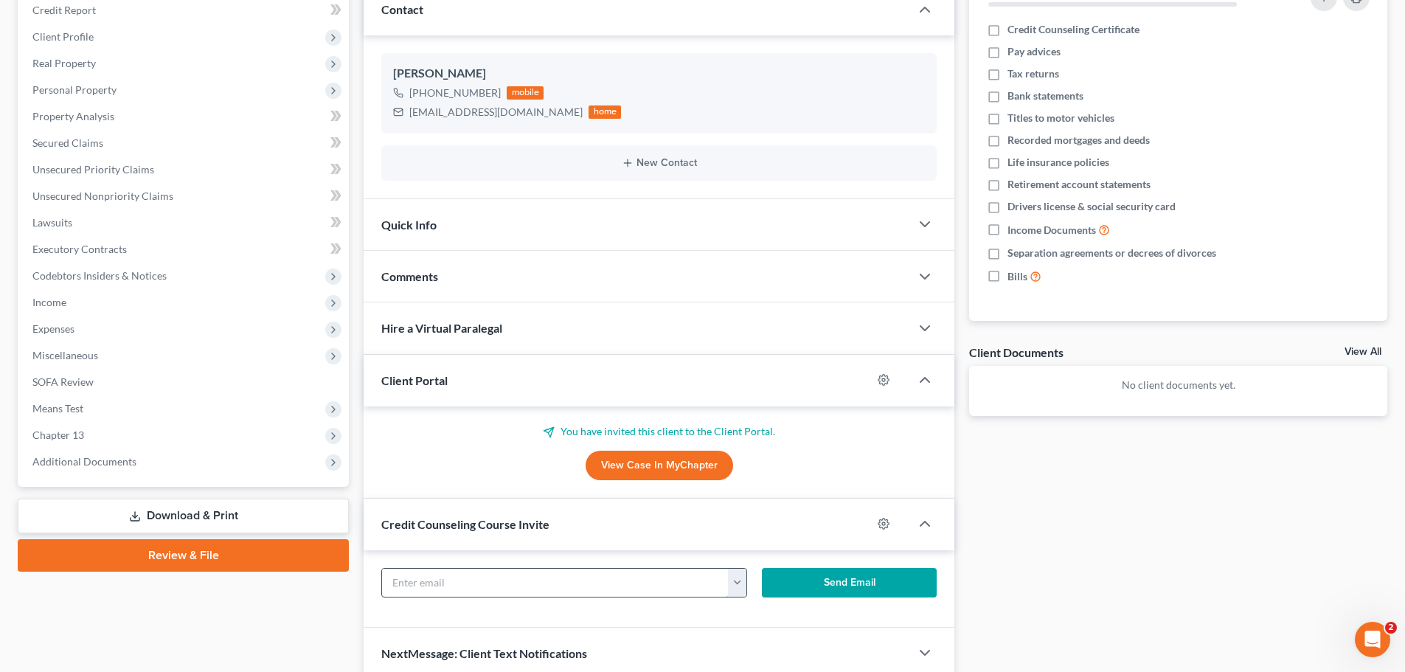
click at [469, 580] on input "text" at bounding box center [555, 583] width 347 height 28
paste input "[EMAIL_ADDRESS][DOMAIN_NAME]"
type input "[EMAIL_ADDRESS][DOMAIN_NAME]"
click at [847, 569] on button "Send Email" at bounding box center [850, 583] width 176 height 30
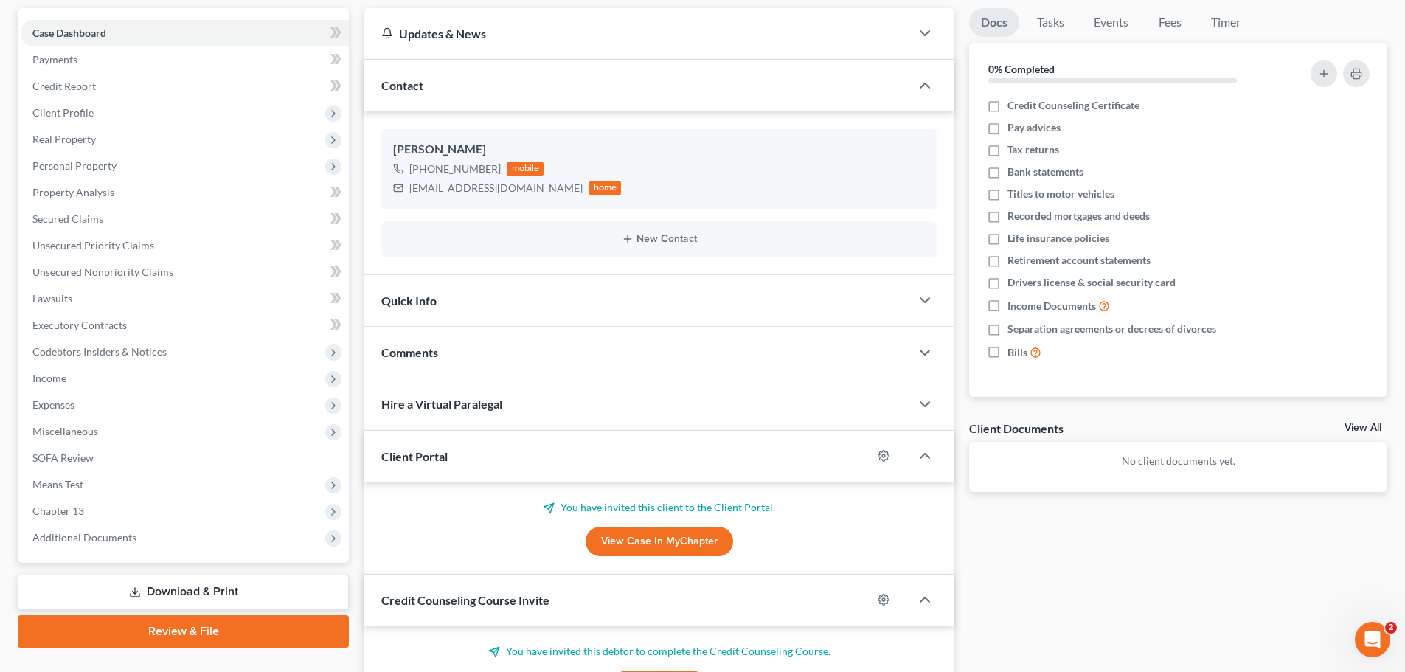
scroll to position [0, 0]
